Goal: Information Seeking & Learning: Find specific fact

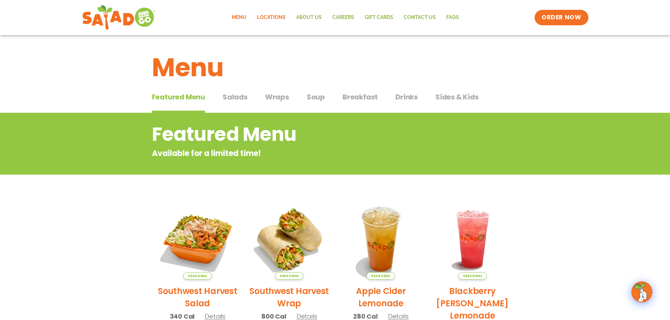
click at [275, 18] on link "Locations" at bounding box center [271, 17] width 39 height 16
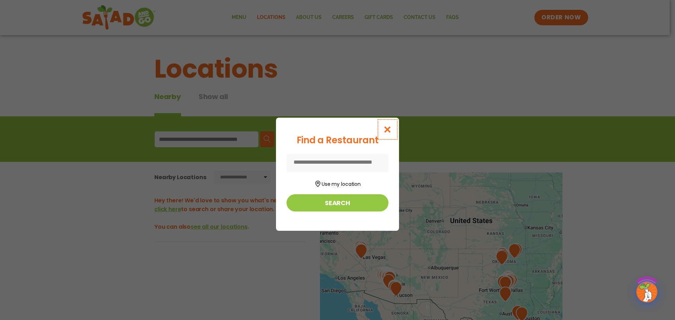
click at [388, 127] on icon "Close modal" at bounding box center [387, 129] width 9 height 7
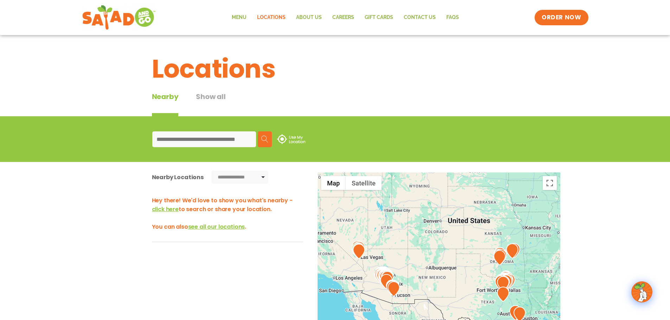
click at [226, 143] on input at bounding box center [204, 140] width 104 height 16
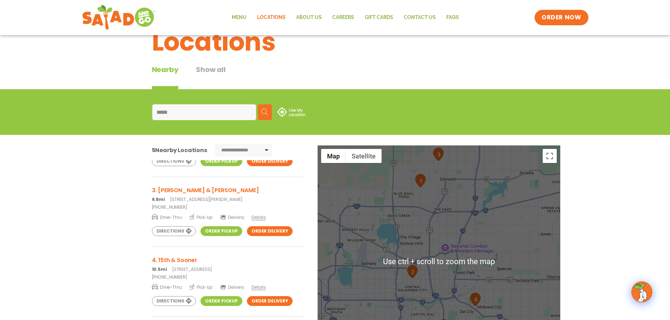
scroll to position [211, 0]
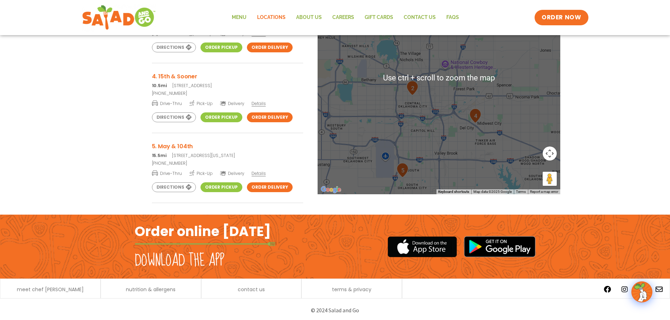
type input "*****"
click at [423, 180] on div at bounding box center [439, 78] width 243 height 233
click at [447, 157] on div at bounding box center [439, 78] width 243 height 233
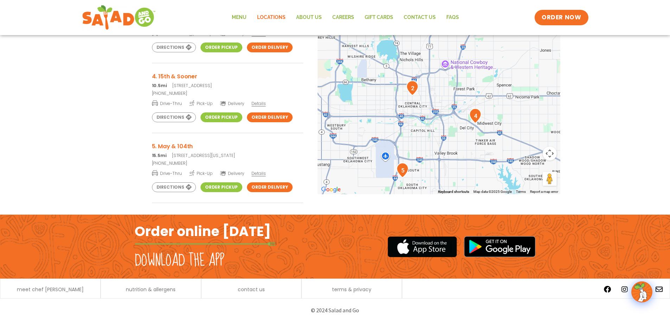
click at [517, 141] on div at bounding box center [439, 78] width 243 height 233
click at [449, 139] on div at bounding box center [439, 78] width 243 height 233
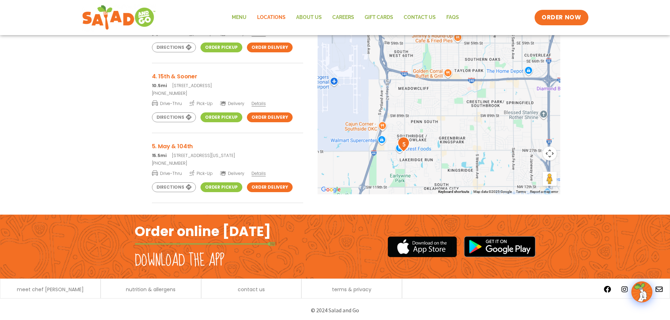
drag, startPoint x: 396, startPoint y: 166, endPoint x: 453, endPoint y: 114, distance: 77.2
click at [453, 113] on div at bounding box center [439, 78] width 243 height 233
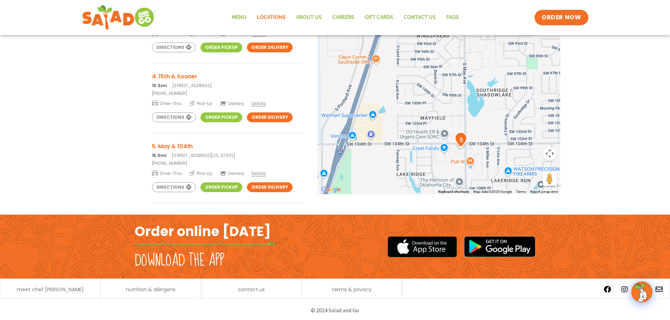
drag, startPoint x: 433, startPoint y: 134, endPoint x: 481, endPoint y: 118, distance: 51.0
click at [481, 118] on div at bounding box center [439, 78] width 243 height 233
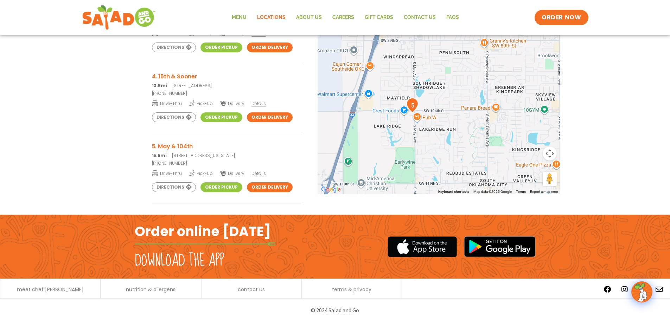
drag, startPoint x: 492, startPoint y: 107, endPoint x: 447, endPoint y: 90, distance: 48.4
click at [445, 83] on div at bounding box center [439, 78] width 243 height 233
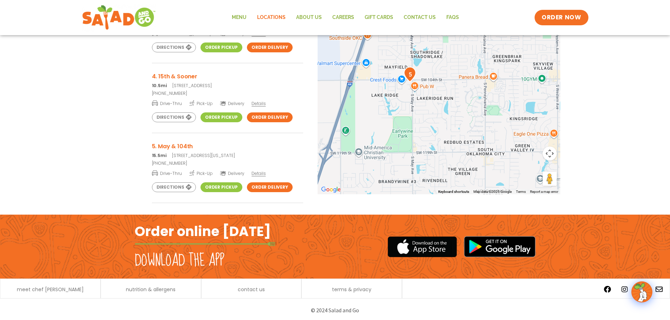
drag, startPoint x: 463, startPoint y: 131, endPoint x: 463, endPoint y: 92, distance: 39.0
click at [463, 92] on div at bounding box center [439, 78] width 243 height 233
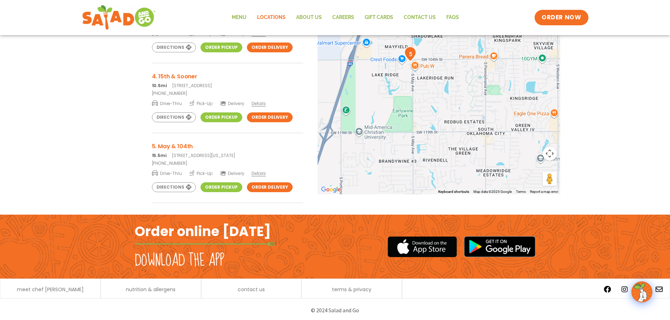
drag, startPoint x: 464, startPoint y: 113, endPoint x: 466, endPoint y: 97, distance: 16.3
click at [466, 97] on div at bounding box center [439, 78] width 243 height 233
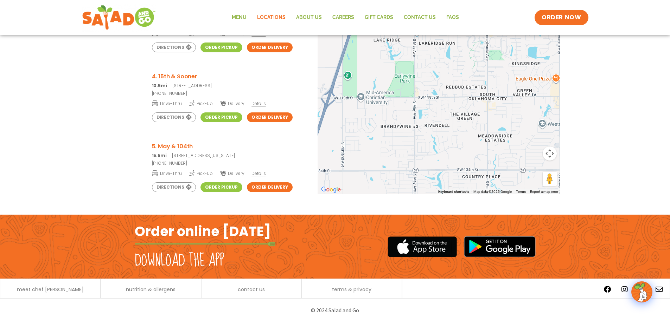
drag, startPoint x: 458, startPoint y: 116, endPoint x: 463, endPoint y: 101, distance: 16.5
click at [463, 101] on div at bounding box center [439, 78] width 243 height 233
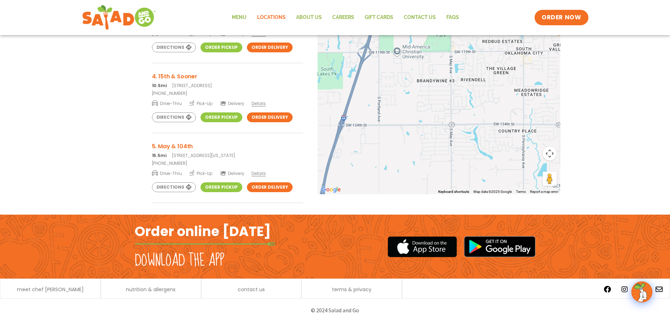
drag, startPoint x: 460, startPoint y: 118, endPoint x: 487, endPoint y: 104, distance: 30.4
click at [487, 104] on div at bounding box center [439, 78] width 243 height 233
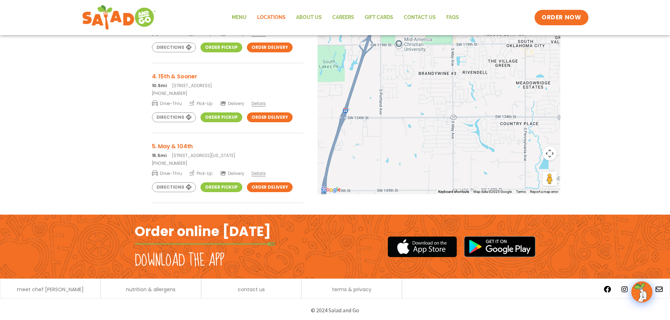
drag, startPoint x: 473, startPoint y: 145, endPoint x: 473, endPoint y: 137, distance: 7.7
click at [473, 137] on div at bounding box center [439, 78] width 243 height 233
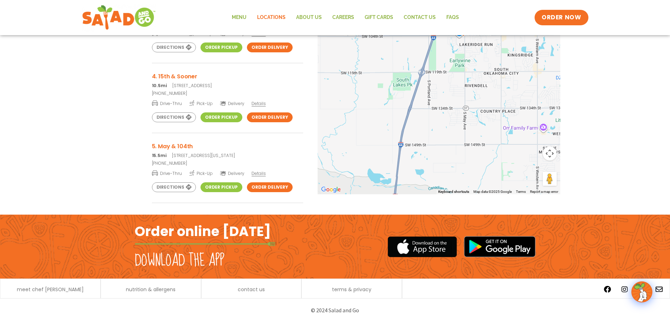
drag, startPoint x: 473, startPoint y: 155, endPoint x: 452, endPoint y: 107, distance: 52.6
click at [452, 104] on div at bounding box center [439, 78] width 243 height 233
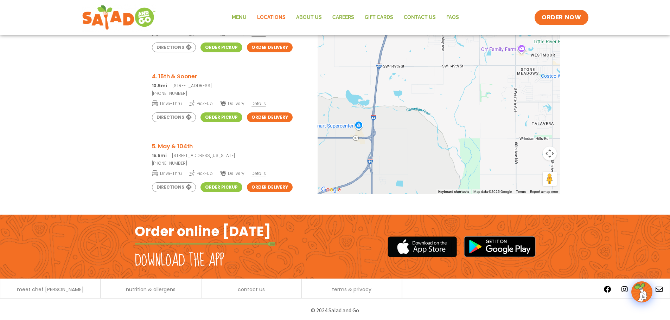
drag, startPoint x: 479, startPoint y: 166, endPoint x: 473, endPoint y: 119, distance: 47.5
click at [474, 111] on div at bounding box center [439, 78] width 243 height 233
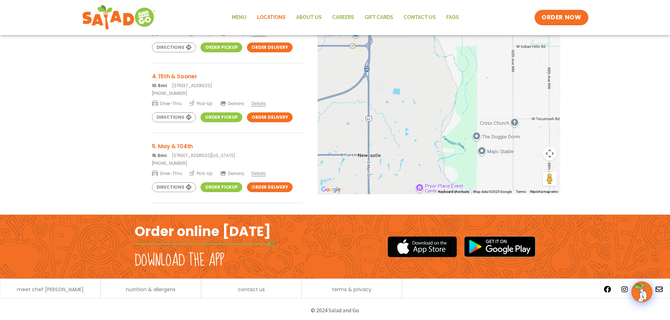
drag, startPoint x: 473, startPoint y: 152, endPoint x: 481, endPoint y: 112, distance: 41.2
click at [481, 112] on div at bounding box center [439, 78] width 243 height 233
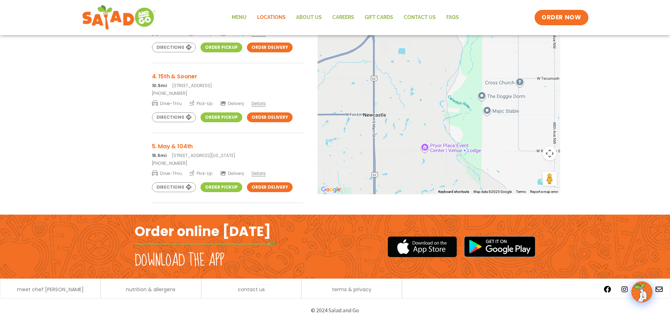
drag, startPoint x: 481, startPoint y: 120, endPoint x: 484, endPoint y: 83, distance: 36.7
click at [484, 83] on div at bounding box center [439, 78] width 243 height 233
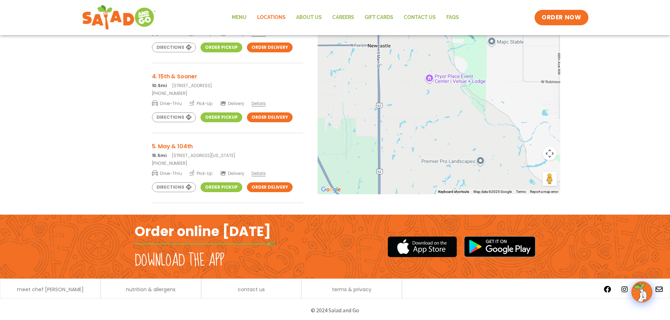
drag, startPoint x: 492, startPoint y: 104, endPoint x: 492, endPoint y: 90, distance: 14.1
click at [492, 90] on div at bounding box center [439, 78] width 243 height 233
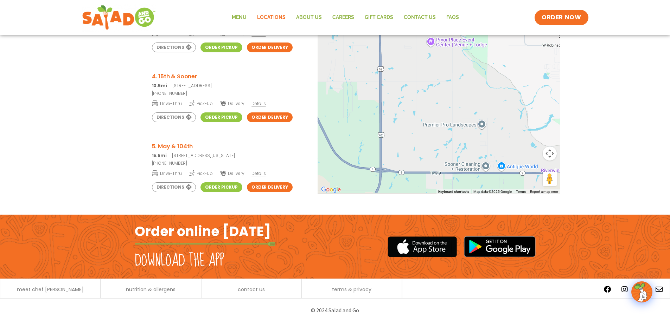
drag, startPoint x: 487, startPoint y: 134, endPoint x: 492, endPoint y: 101, distance: 33.5
click at [492, 110] on div at bounding box center [439, 78] width 243 height 233
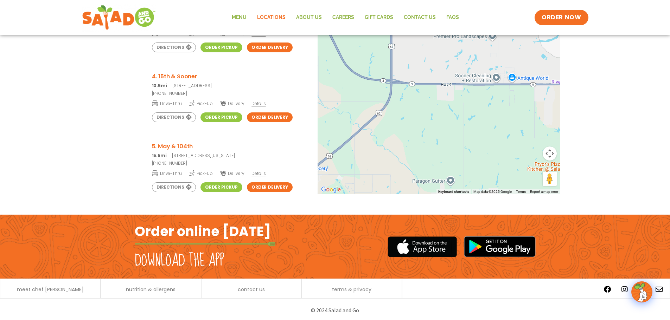
drag, startPoint x: 487, startPoint y: 94, endPoint x: 475, endPoint y: 180, distance: 87.0
click at [475, 185] on div at bounding box center [439, 78] width 243 height 233
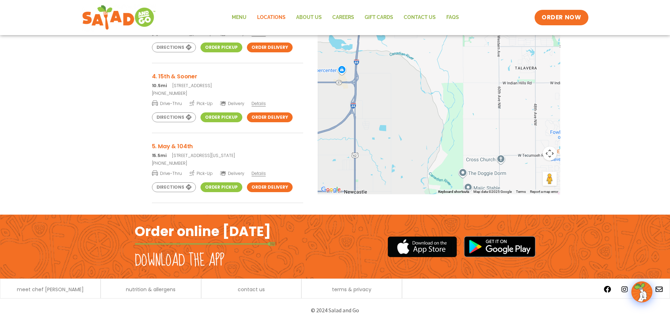
drag, startPoint x: 471, startPoint y: 102, endPoint x: 471, endPoint y: 131, distance: 29.2
click at [471, 131] on div at bounding box center [439, 78] width 243 height 233
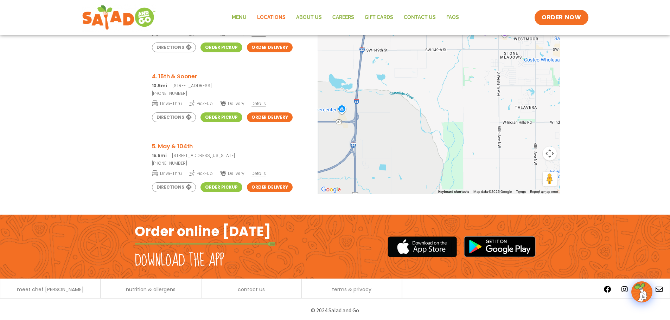
click at [472, 137] on div at bounding box center [439, 78] width 243 height 233
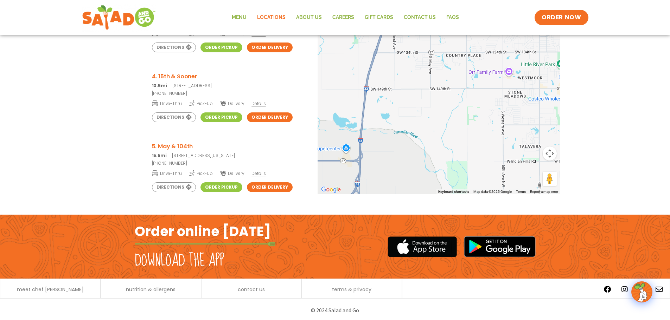
click at [468, 147] on div at bounding box center [439, 78] width 243 height 233
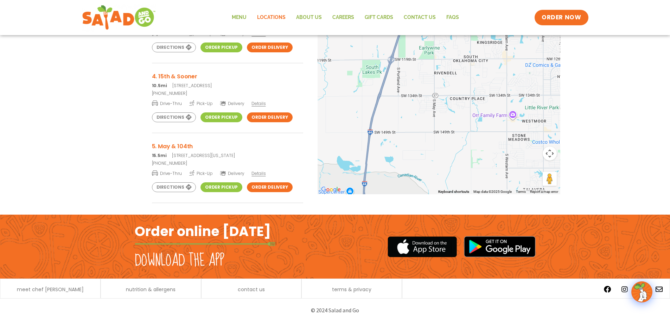
drag, startPoint x: 466, startPoint y: 141, endPoint x: 465, endPoint y: 146, distance: 5.8
click at [465, 146] on div at bounding box center [439, 78] width 243 height 233
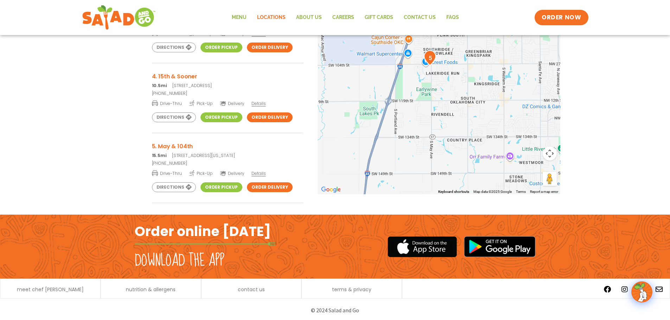
click at [465, 148] on div at bounding box center [439, 78] width 243 height 233
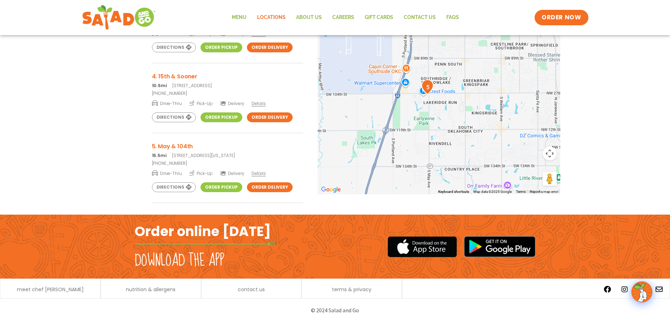
click at [465, 159] on div at bounding box center [439, 78] width 243 height 233
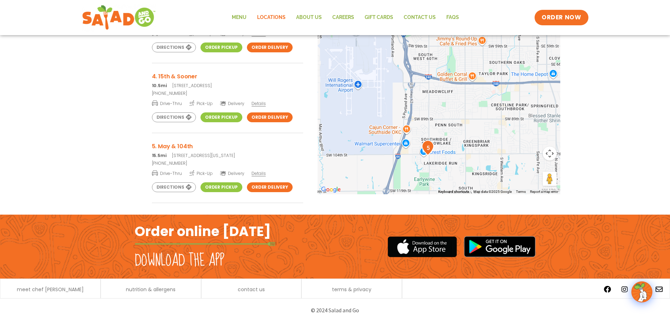
drag, startPoint x: 466, startPoint y: 150, endPoint x: 465, endPoint y: 158, distance: 7.9
click at [465, 158] on div at bounding box center [439, 78] width 243 height 233
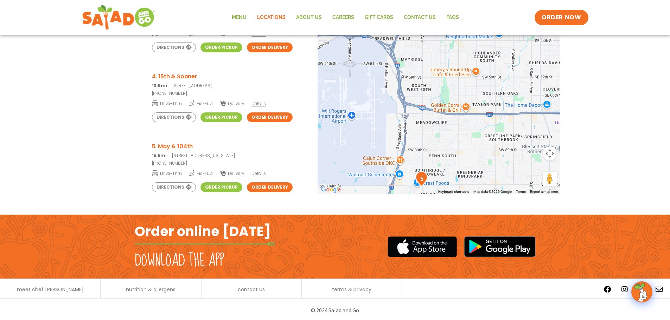
drag, startPoint x: 464, startPoint y: 155, endPoint x: 464, endPoint y: 160, distance: 4.6
click at [464, 160] on div at bounding box center [439, 78] width 243 height 233
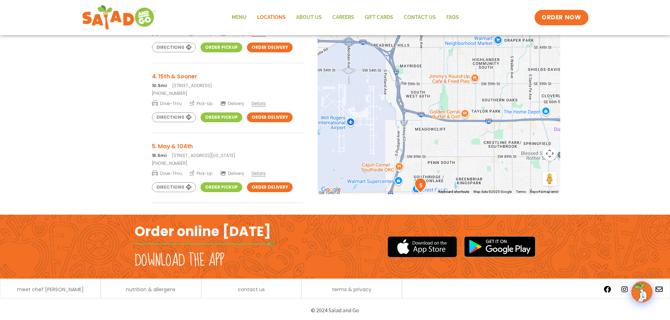
drag, startPoint x: 464, startPoint y: 160, endPoint x: 463, endPoint y: 164, distance: 4.4
click at [463, 164] on div at bounding box center [439, 78] width 243 height 233
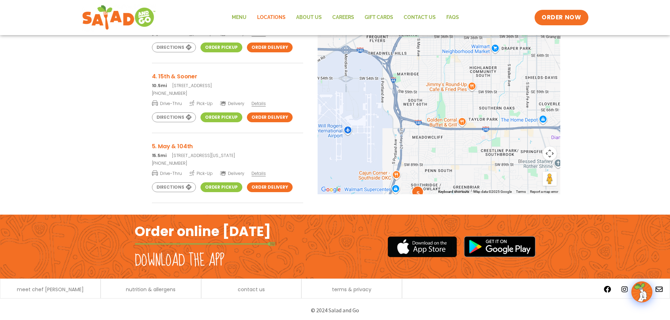
drag, startPoint x: 468, startPoint y: 153, endPoint x: 465, endPoint y: 162, distance: 9.2
click at [465, 162] on div at bounding box center [439, 78] width 243 height 233
click at [161, 76] on h3 "4. 15th & Sooner" at bounding box center [227, 76] width 151 height 9
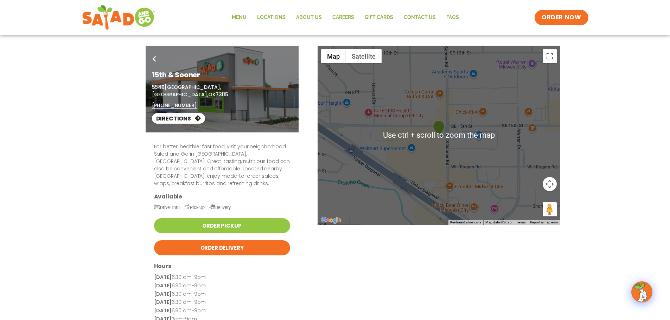
click at [477, 179] on div "For better, healthier fast food, visit your neighborhood Salad and Go in [GEOGR…" at bounding box center [334, 248] width 383 height 230
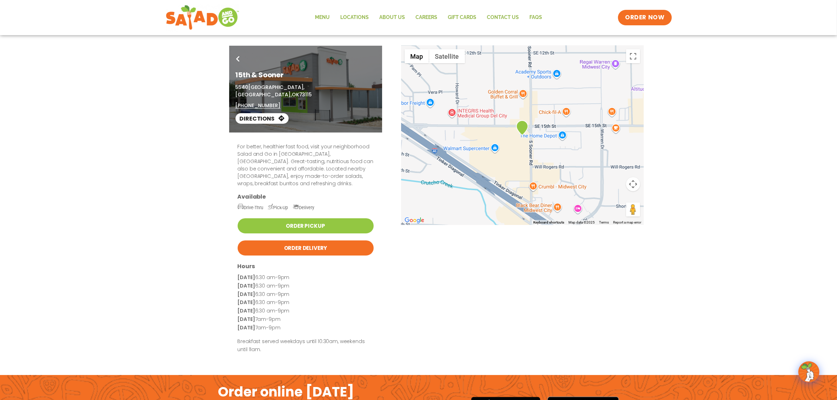
click at [565, 153] on div "For better, healthier fast food, visit your neighborhood Salad and Go in [GEOGR…" at bounding box center [418, 248] width 383 height 230
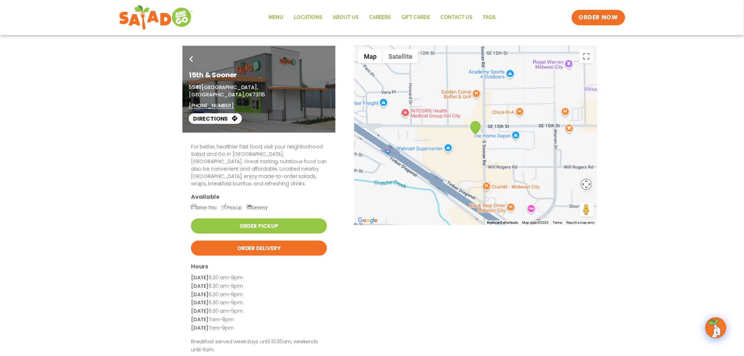
click at [590, 187] on button "Map camera controls" at bounding box center [586, 184] width 14 height 14
click at [515, 177] on div "For better, healthier fast food, visit your neighborhood Salad and Go in [GEOGR…" at bounding box center [371, 248] width 383 height 230
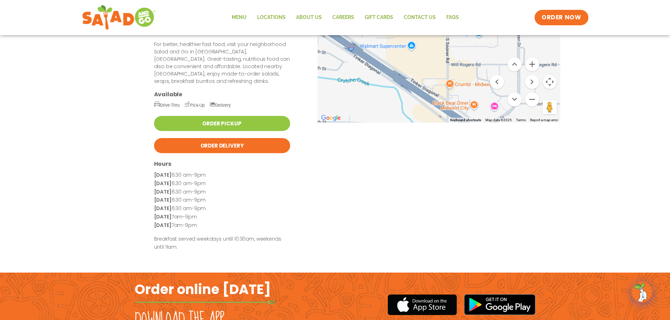
scroll to position [105, 0]
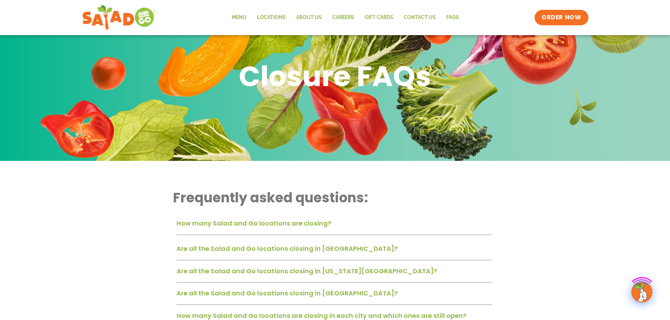
scroll to position [105, 0]
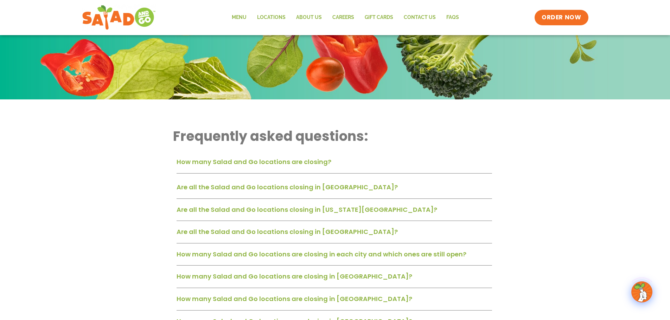
click at [268, 163] on link "How many Salad and Go locations are closing?" at bounding box center [254, 162] width 155 height 9
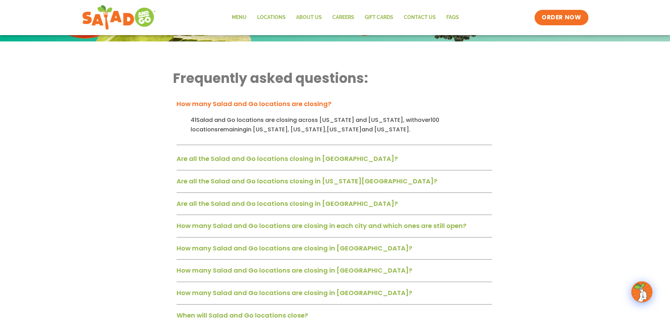
scroll to position [176, 0]
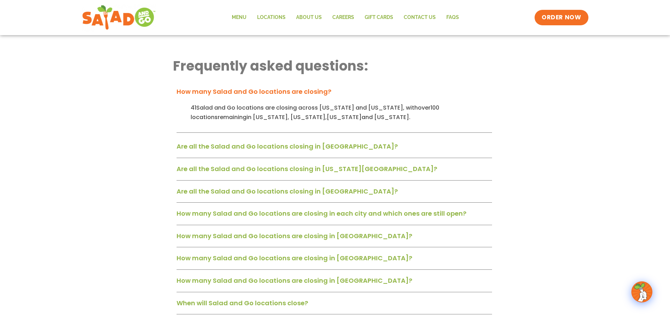
click at [234, 160] on div "Are all the Salad and Go locations closing in Dallas-Fort Worth? No. 25 Salad a…" at bounding box center [334, 249] width 315 height 219
click at [238, 174] on div "Are all the Salad and Go locations closing in Oklahoma City?" at bounding box center [334, 171] width 315 height 18
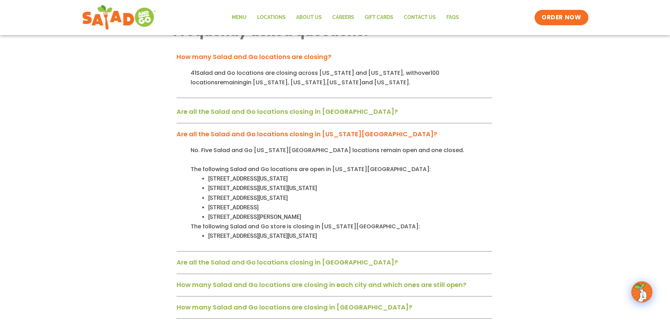
scroll to position [211, 0]
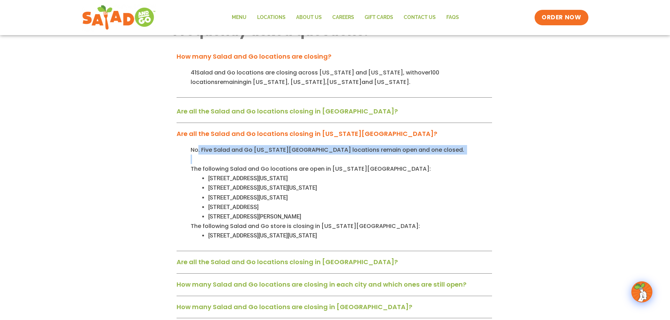
drag, startPoint x: 199, startPoint y: 151, endPoint x: 208, endPoint y: 157, distance: 10.8
click at [208, 157] on div "No. Five Salad and Go Oklahoma City locations remain open and one closed. The f…" at bounding box center [334, 198] width 315 height 107
click at [208, 157] on p at bounding box center [341, 159] width 301 height 9
drag, startPoint x: 333, startPoint y: 153, endPoint x: 405, endPoint y: 158, distance: 72.6
click at [405, 158] on div "No. Five Salad and Go Oklahoma City locations remain open and one closed. The f…" at bounding box center [334, 198] width 315 height 107
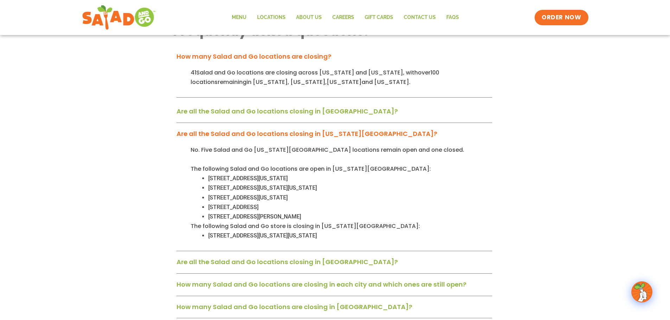
click at [216, 183] on li "16450 N Western Ave, Oklahoma City, OK 73013" at bounding box center [350, 178] width 284 height 9
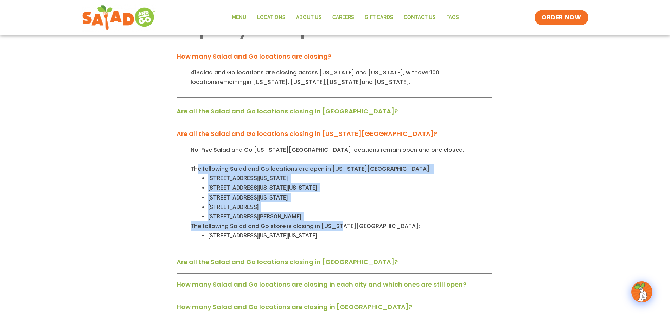
drag, startPoint x: 197, startPoint y: 173, endPoint x: 338, endPoint y: 228, distance: 151.1
click at [338, 228] on div "No. Five Salad and Go Oklahoma City locations remain open and one closed. The f…" at bounding box center [334, 198] width 315 height 107
